Goal: Task Accomplishment & Management: Use online tool/utility

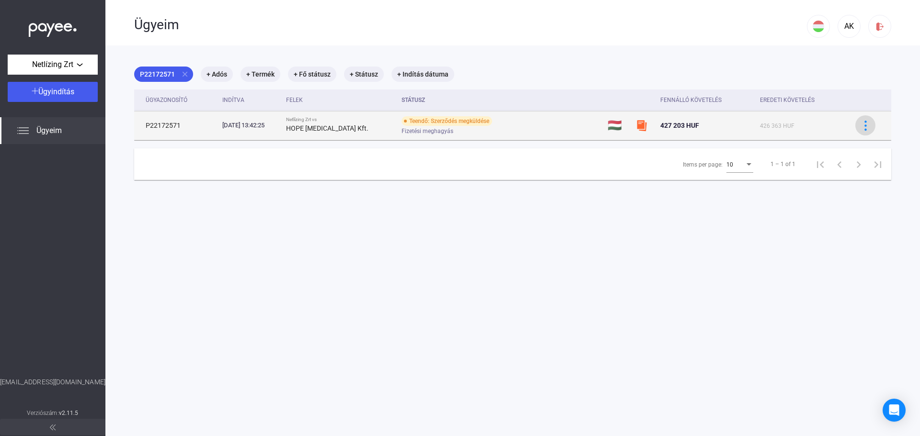
click at [860, 125] on img at bounding box center [865, 126] width 10 height 10
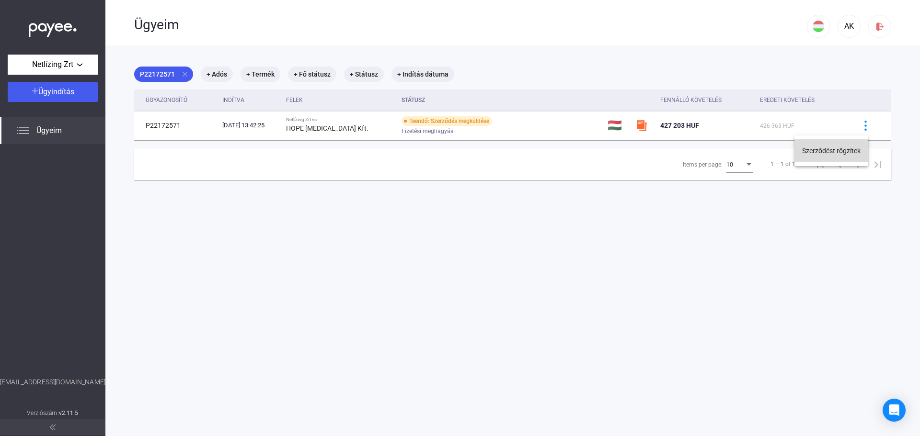
click at [837, 151] on button "Szerződést rögzítek" at bounding box center [831, 150] width 74 height 23
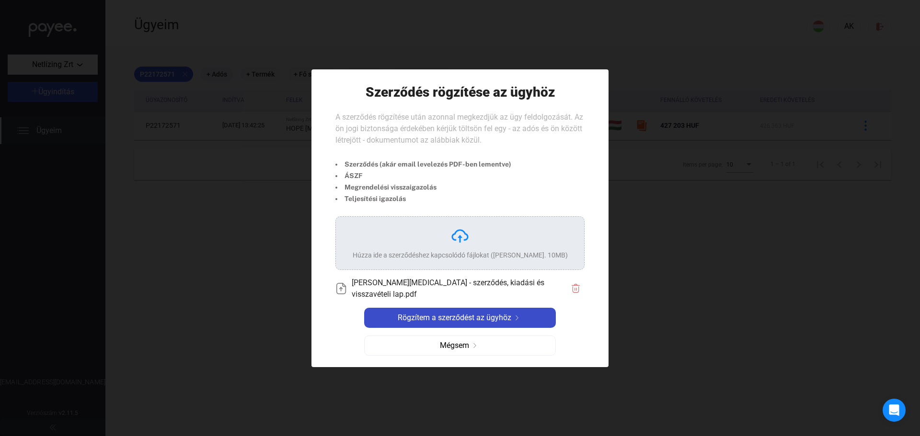
click at [472, 316] on span "Rögzítem a szerződést az ügyhöz" at bounding box center [455, 317] width 114 height 11
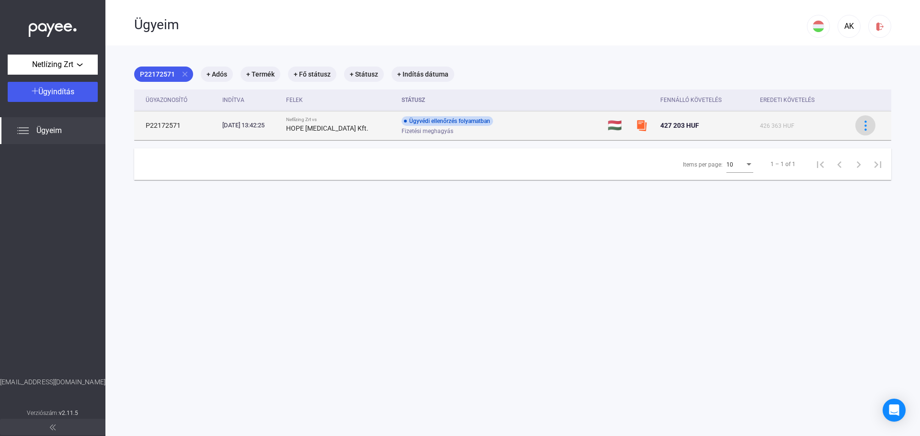
click at [860, 125] on img at bounding box center [865, 126] width 10 height 10
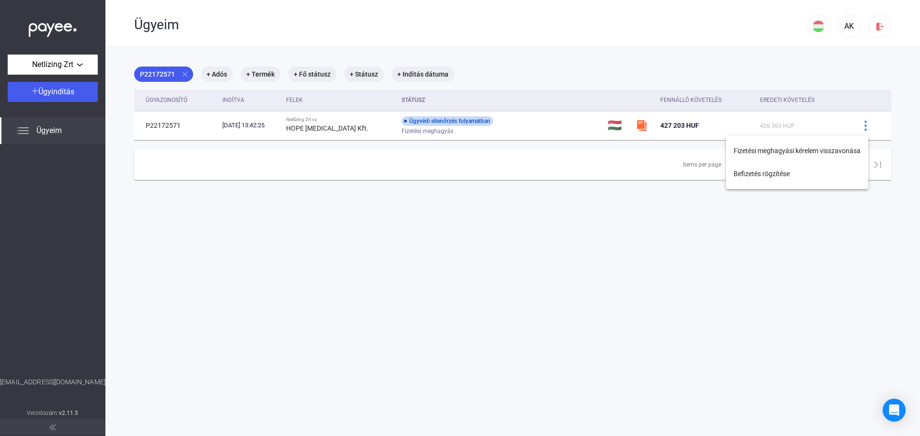
click at [614, 253] on div at bounding box center [460, 218] width 920 height 436
